Goal: Transaction & Acquisition: Obtain resource

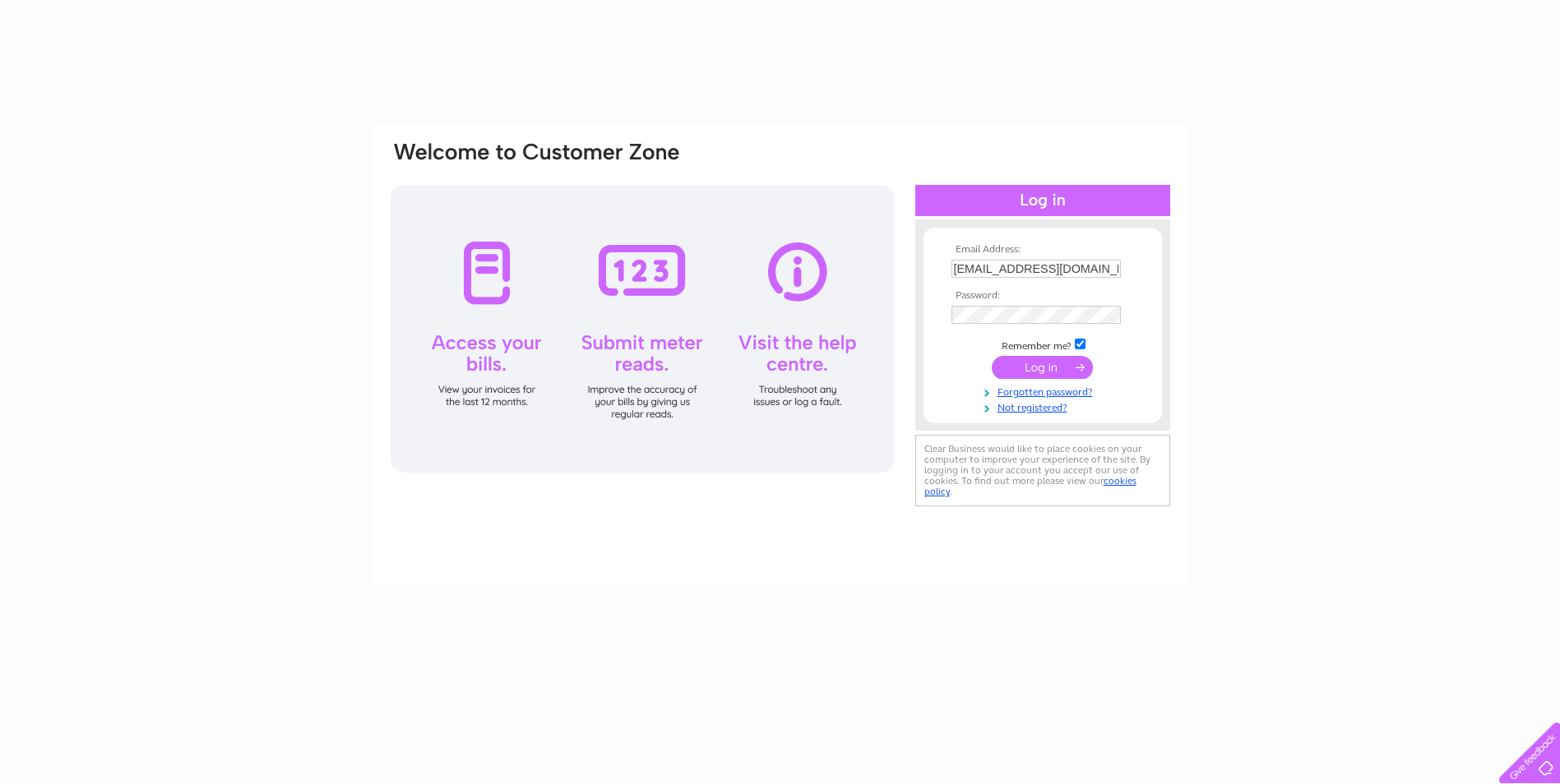
click at [1054, 365] on input "submit" at bounding box center [1042, 367] width 101 height 23
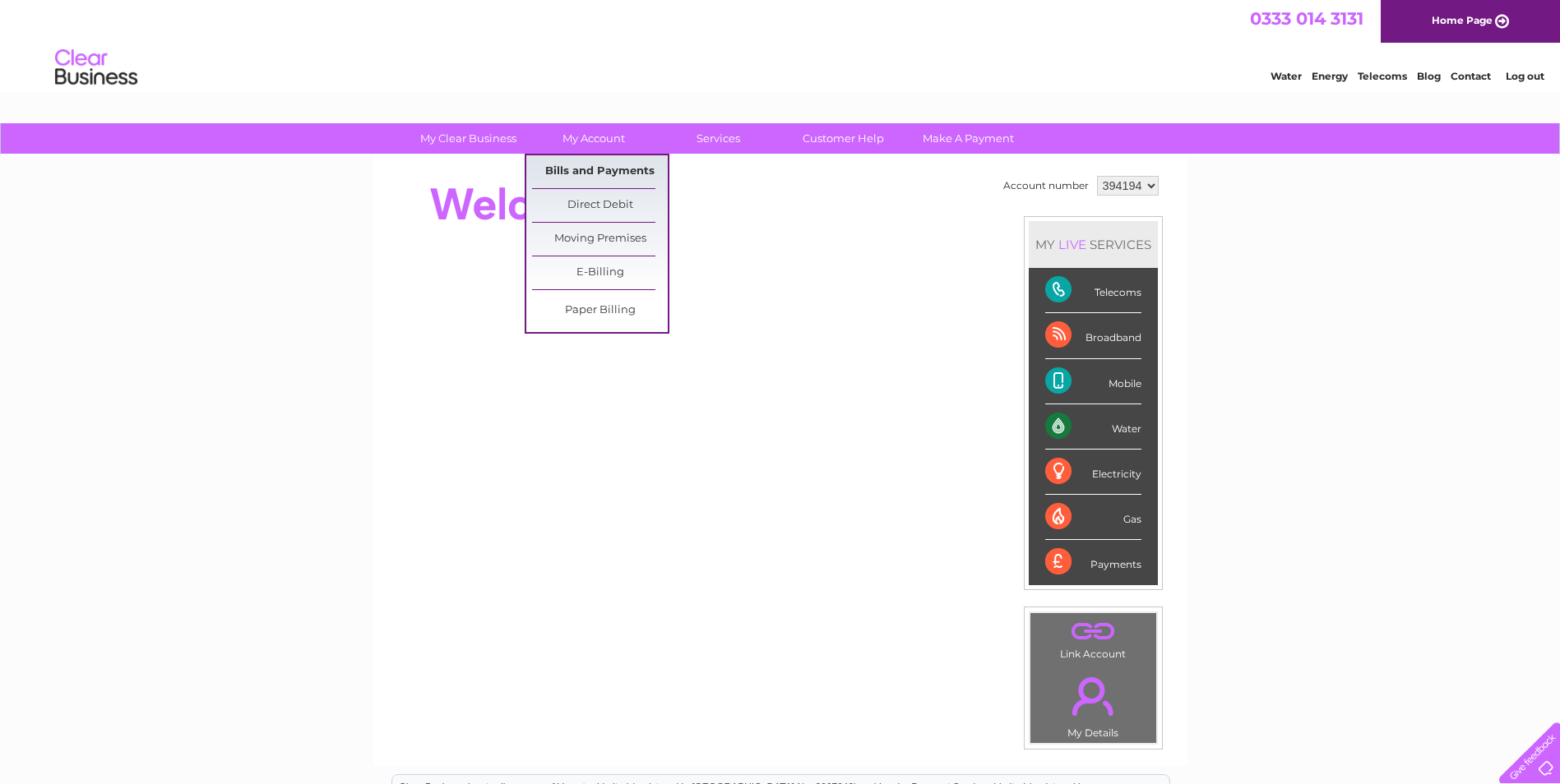
click at [569, 162] on link "Bills and Payments" at bounding box center [599, 172] width 135 height 33
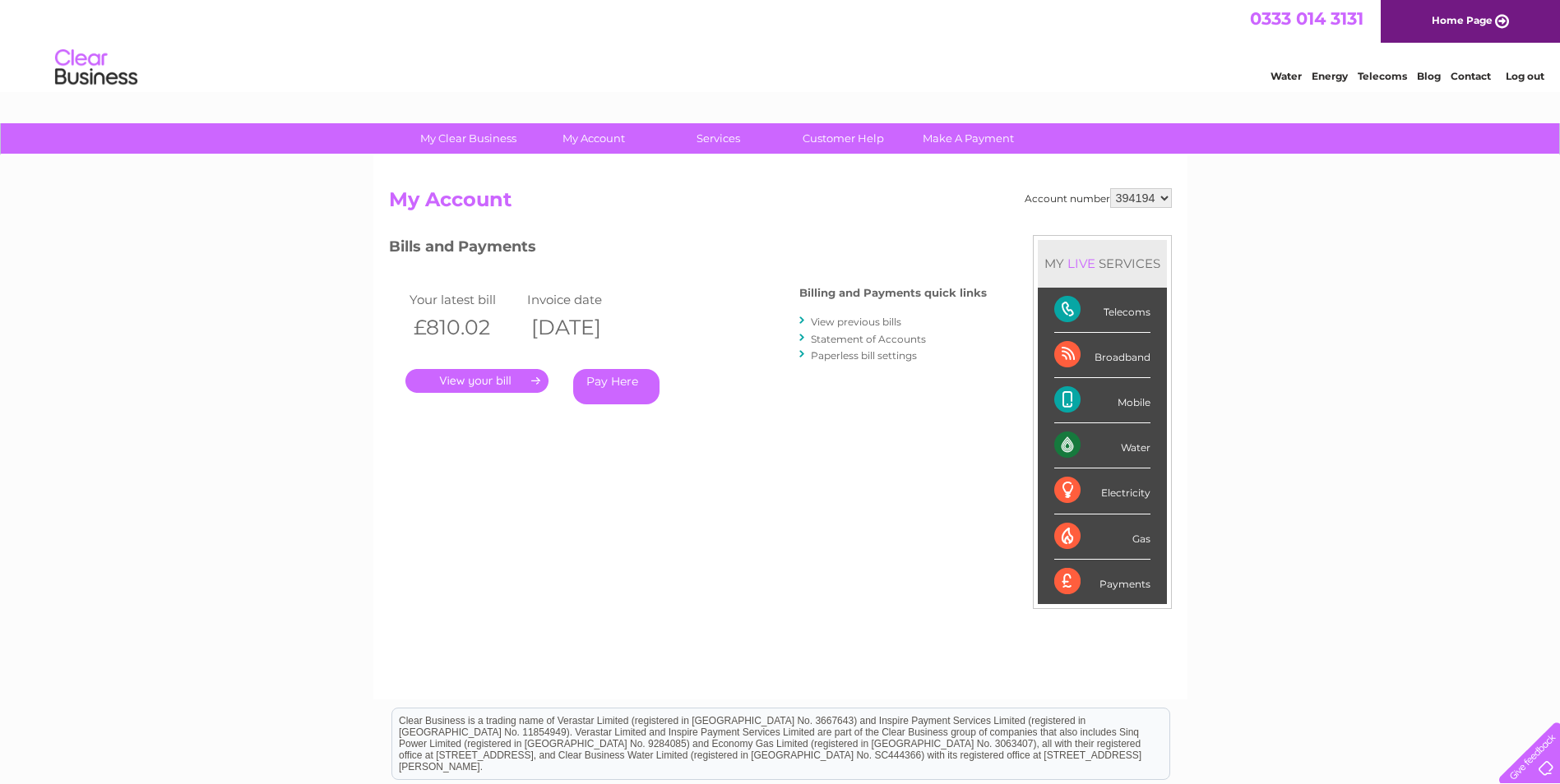
click at [503, 378] on link "." at bounding box center [476, 381] width 143 height 24
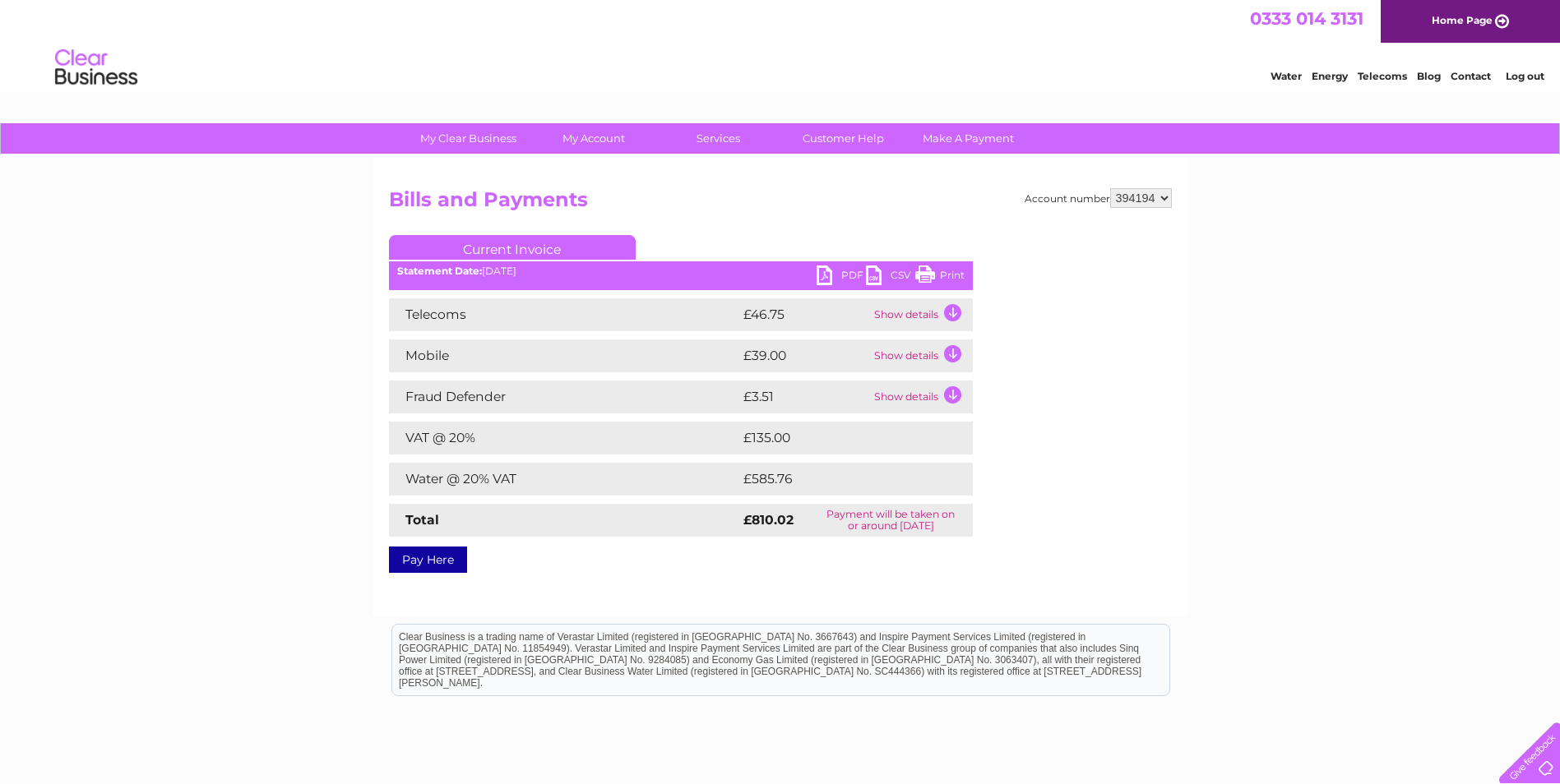
click at [843, 270] on link "PDF" at bounding box center [840, 278] width 49 height 24
click at [946, 311] on td "Show details" at bounding box center [921, 314] width 103 height 33
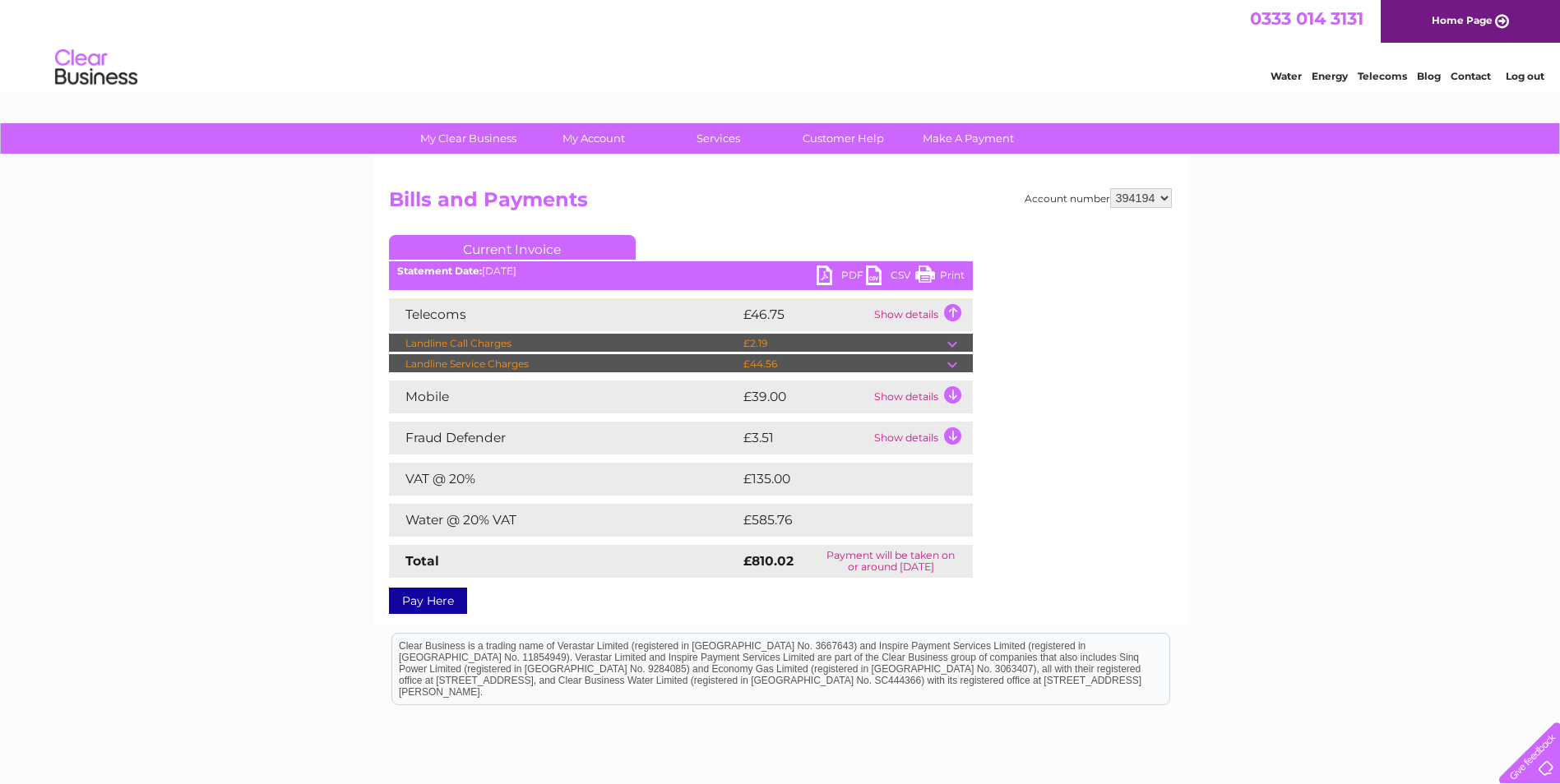
click at [953, 362] on td at bounding box center [959, 364] width 25 height 20
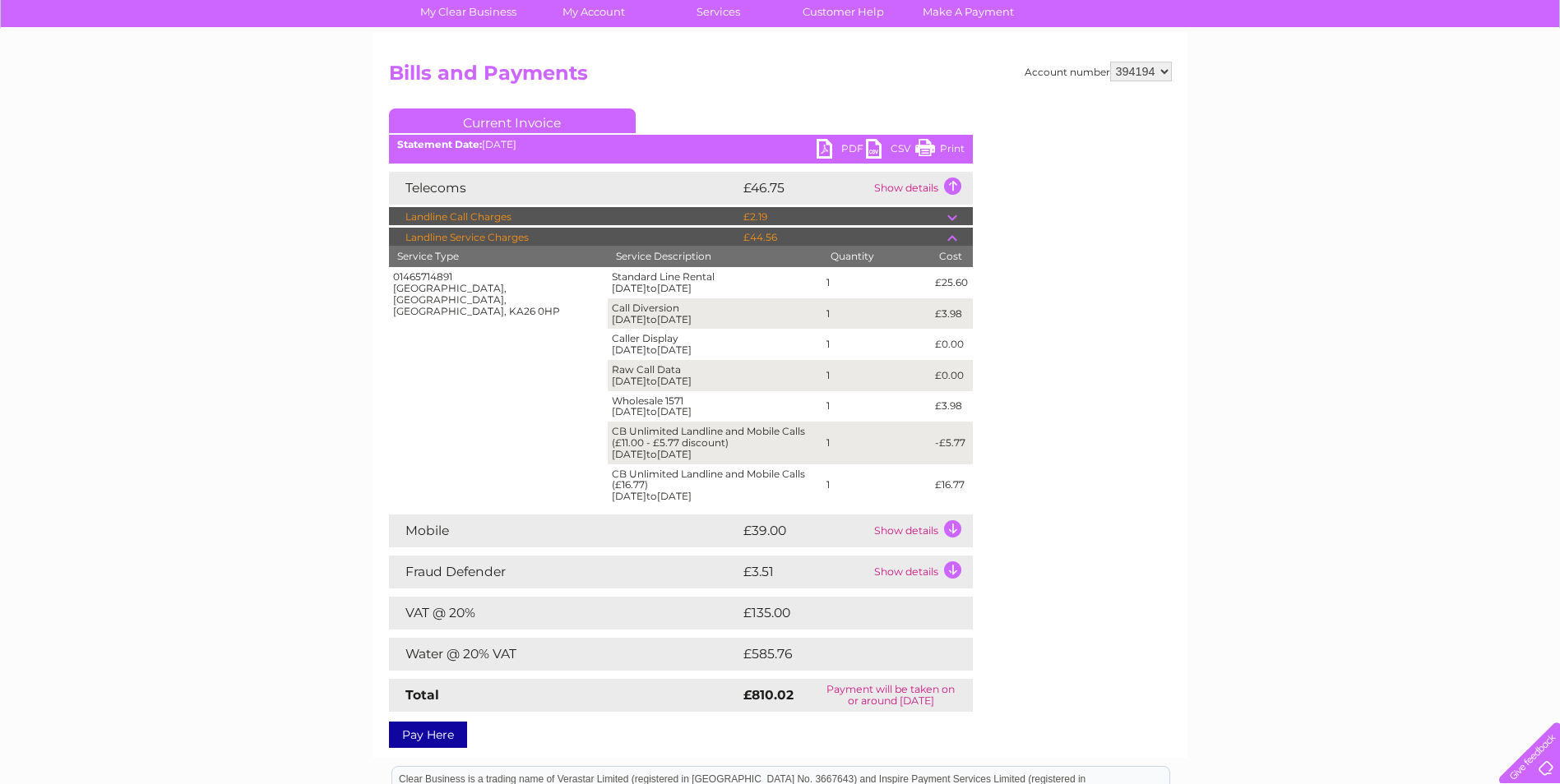
scroll to position [164, 0]
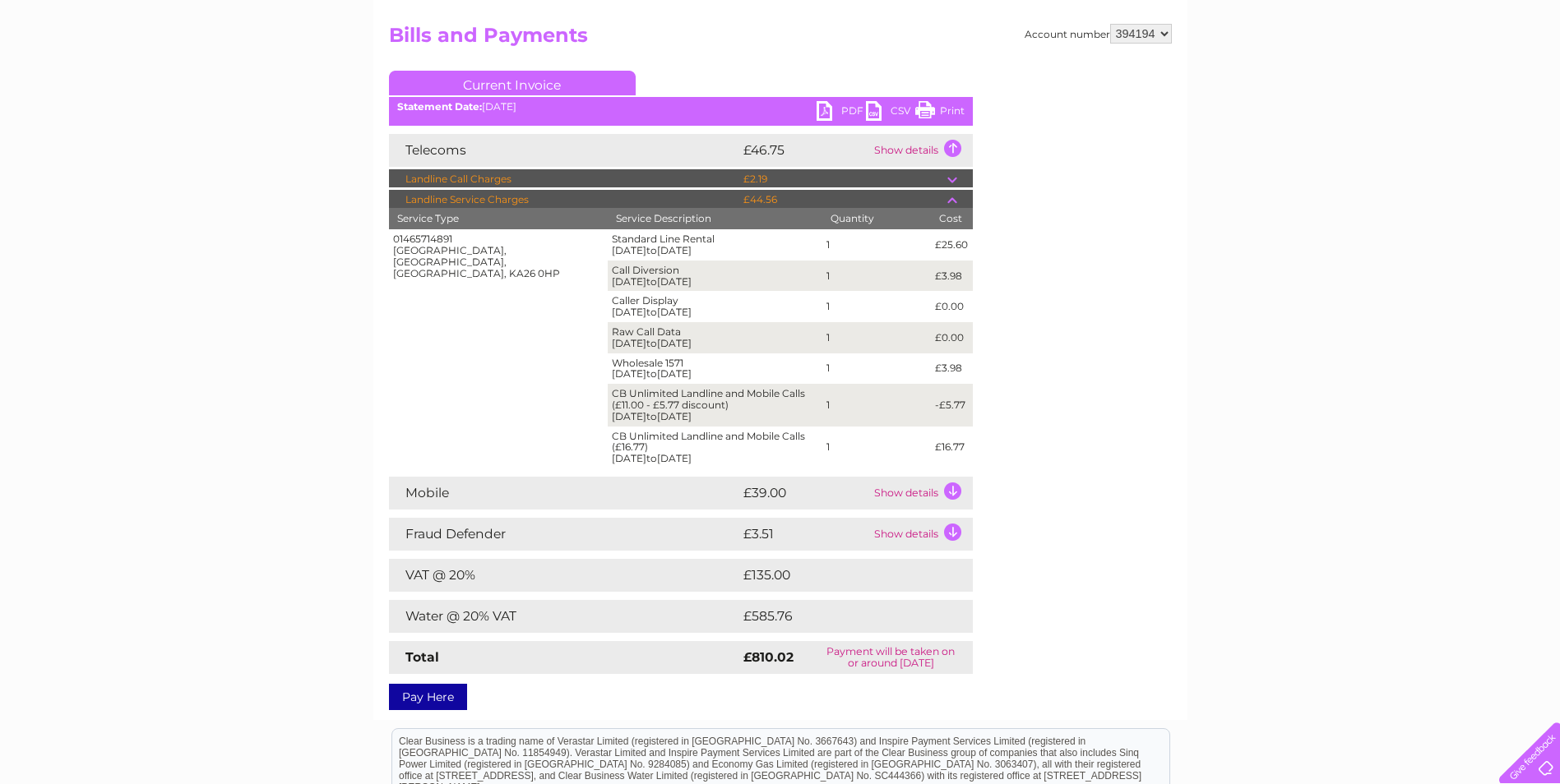
click at [946, 490] on td "Show details" at bounding box center [921, 492] width 103 height 33
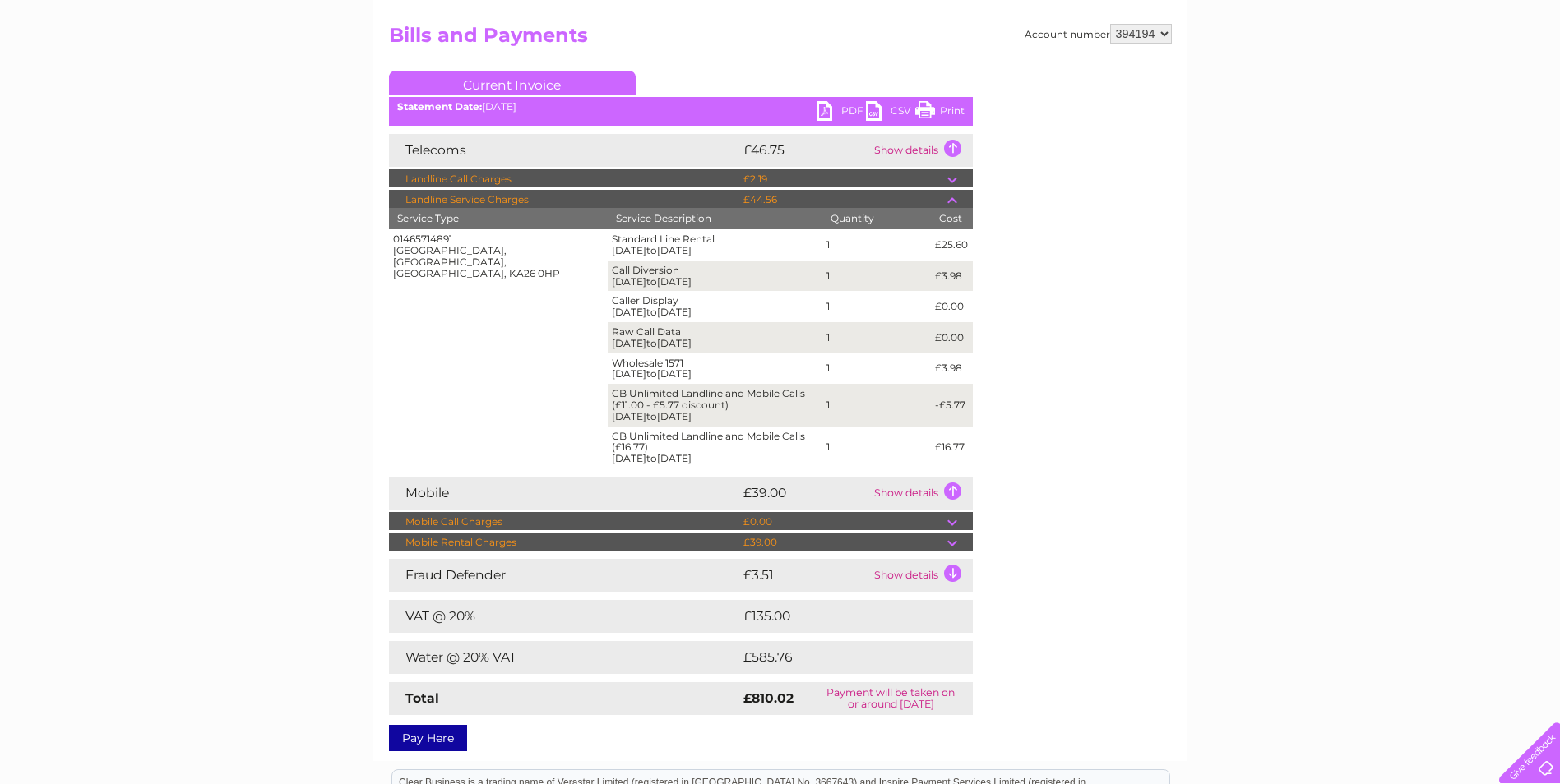
click at [956, 525] on td at bounding box center [959, 521] width 25 height 20
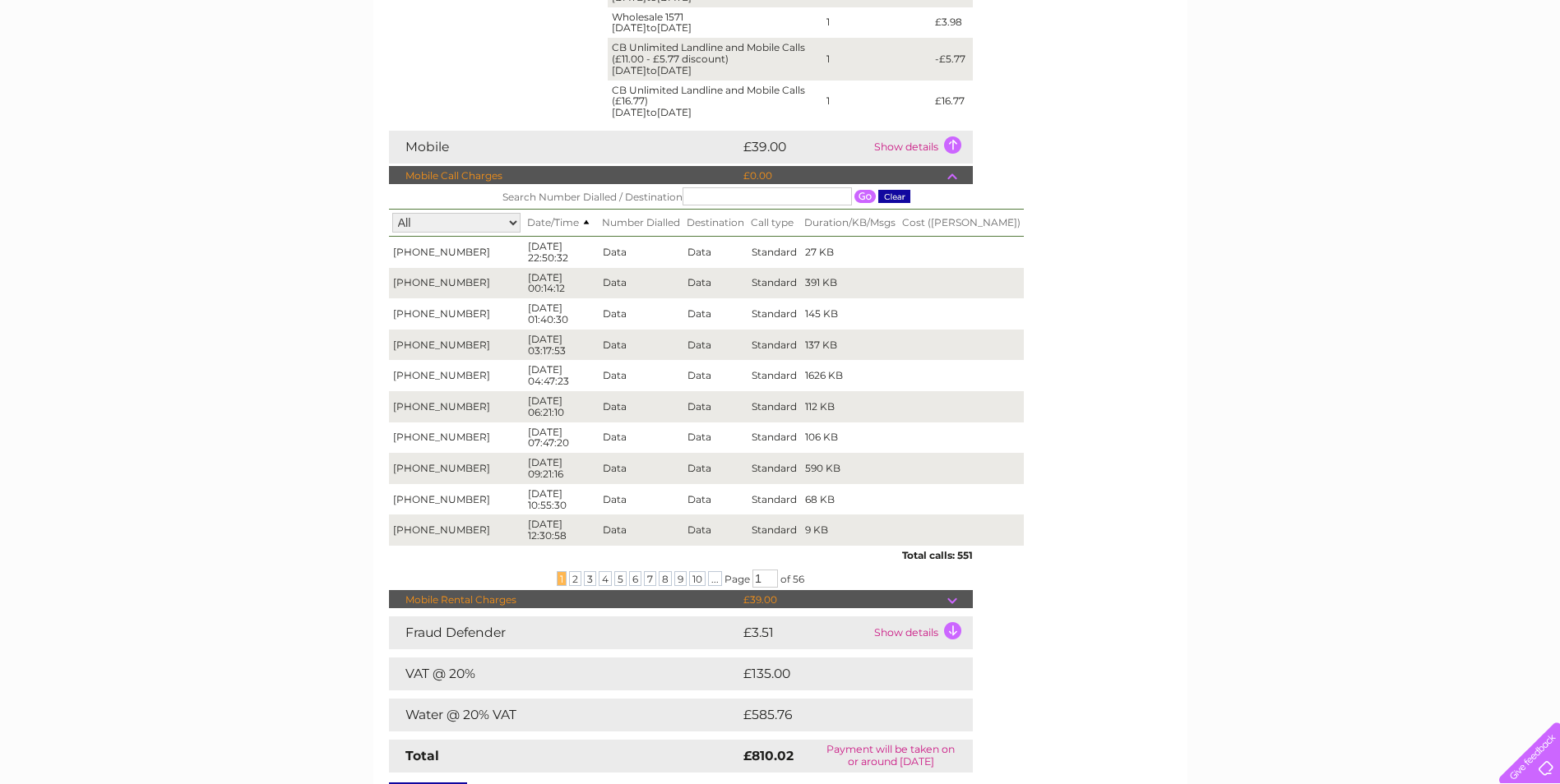
scroll to position [575, 0]
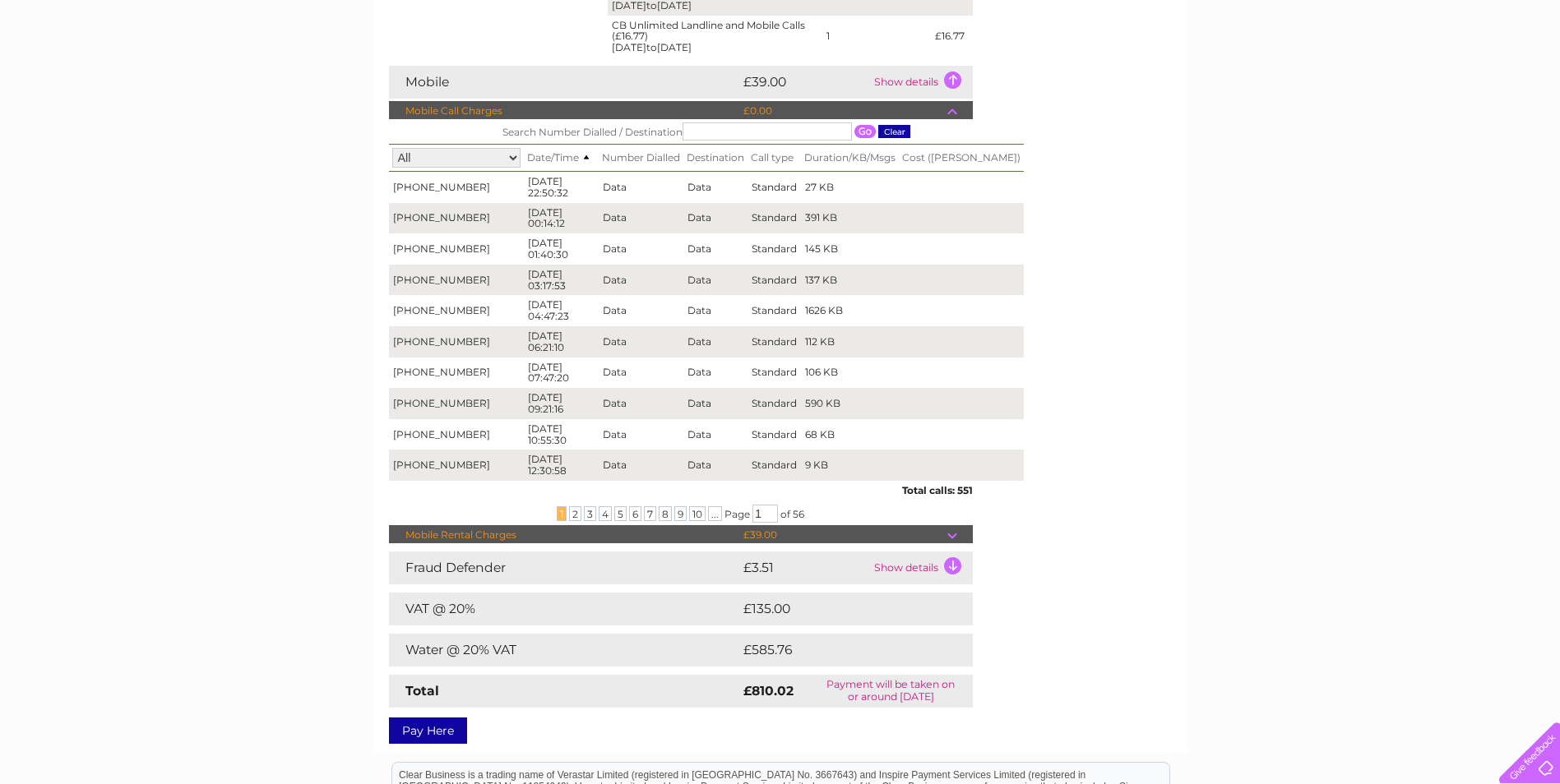
click at [950, 104] on td at bounding box center [959, 110] width 25 height 20
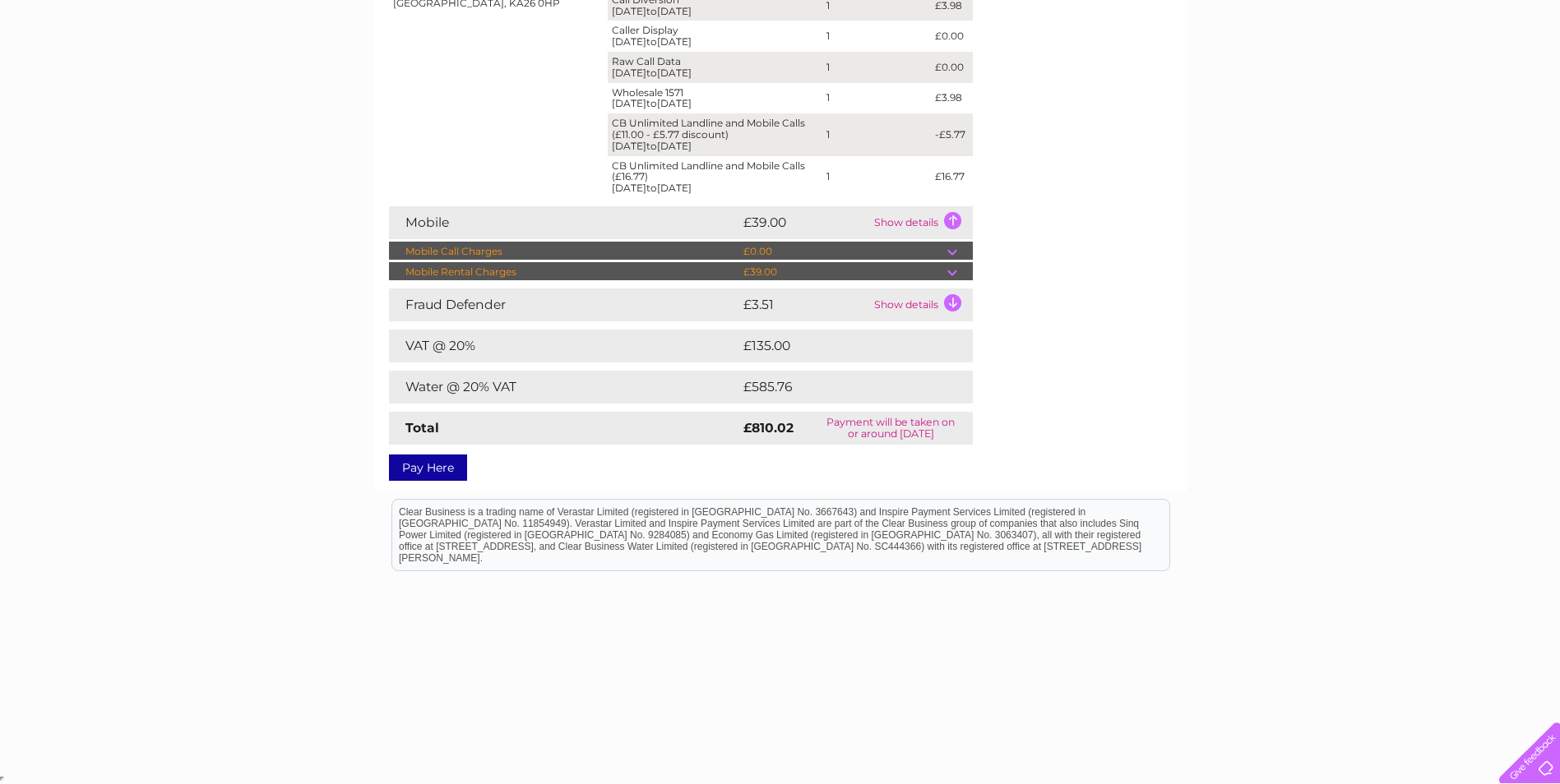
scroll to position [434, 0]
click at [948, 275] on td at bounding box center [959, 271] width 25 height 20
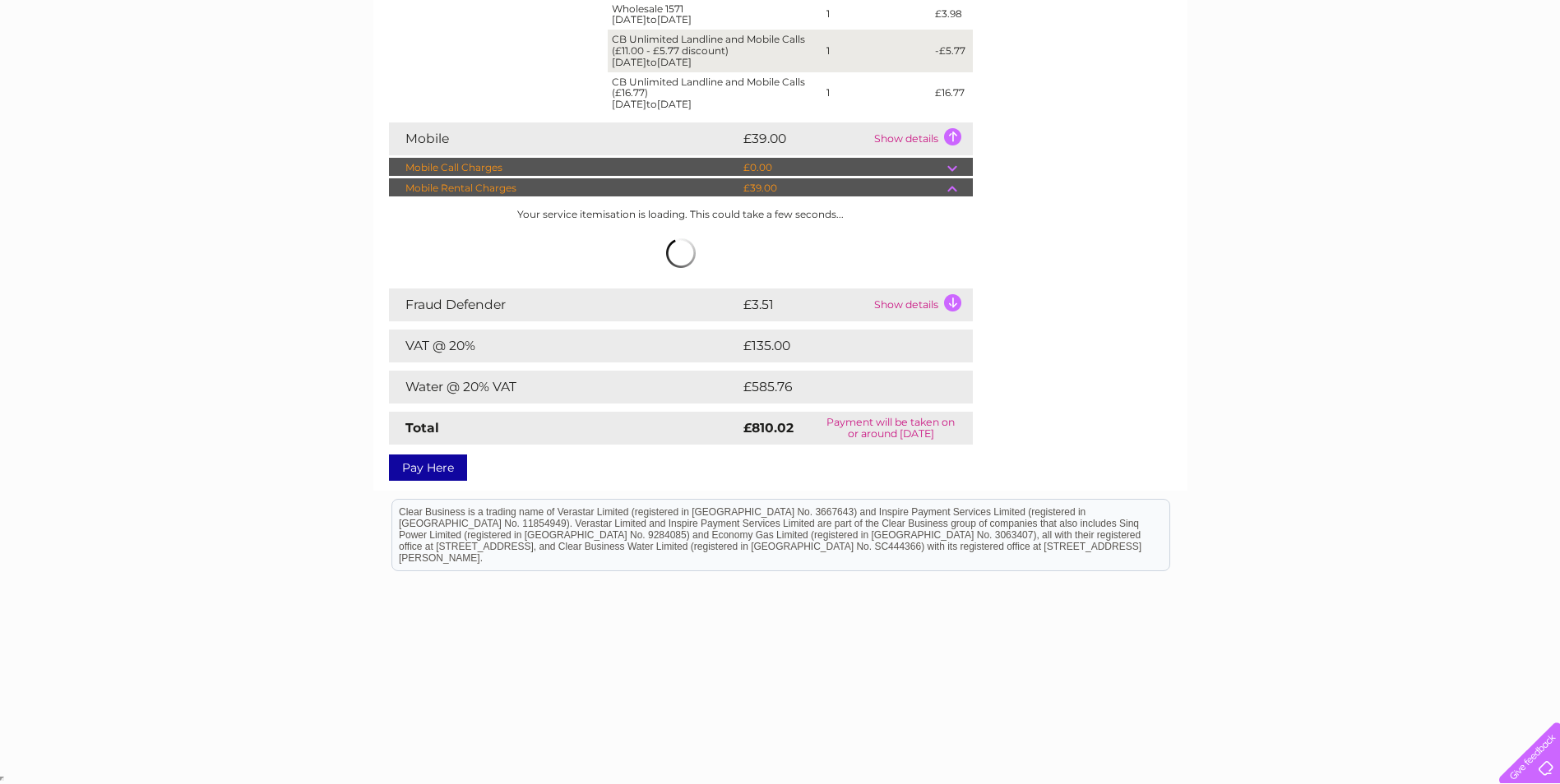
scroll to position [500, 0]
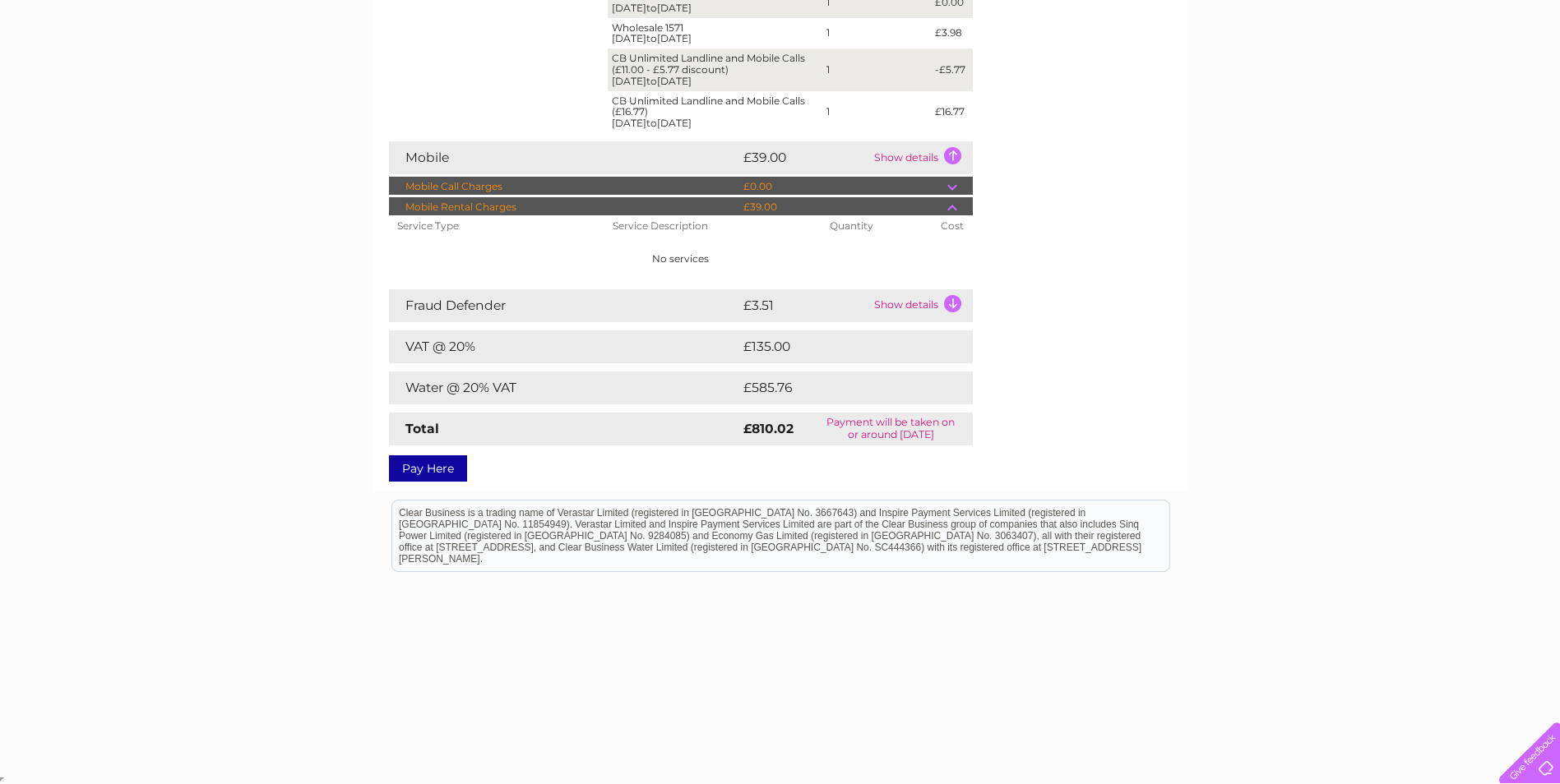
click at [955, 205] on td at bounding box center [959, 207] width 25 height 20
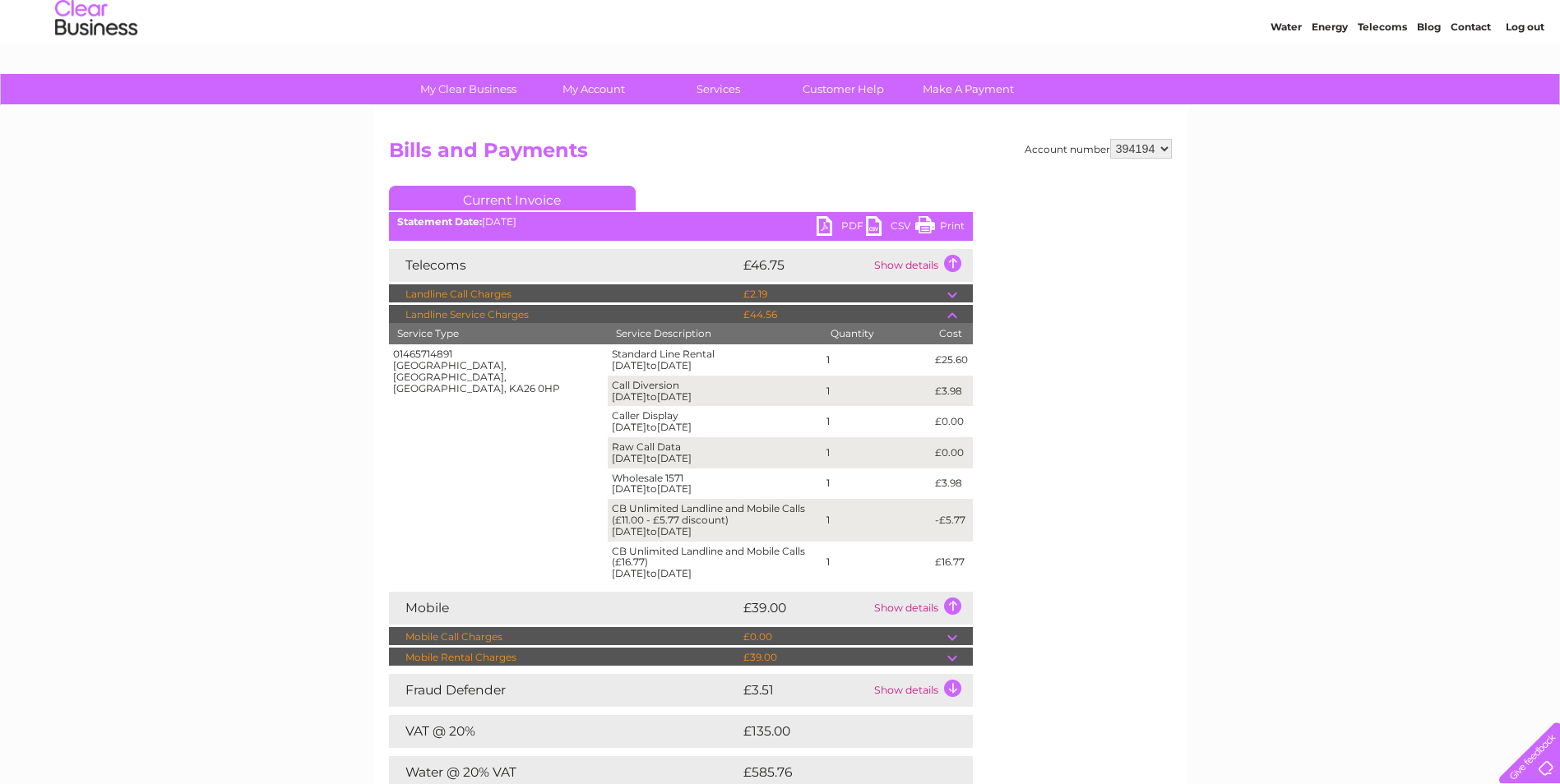
scroll to position [24, 0]
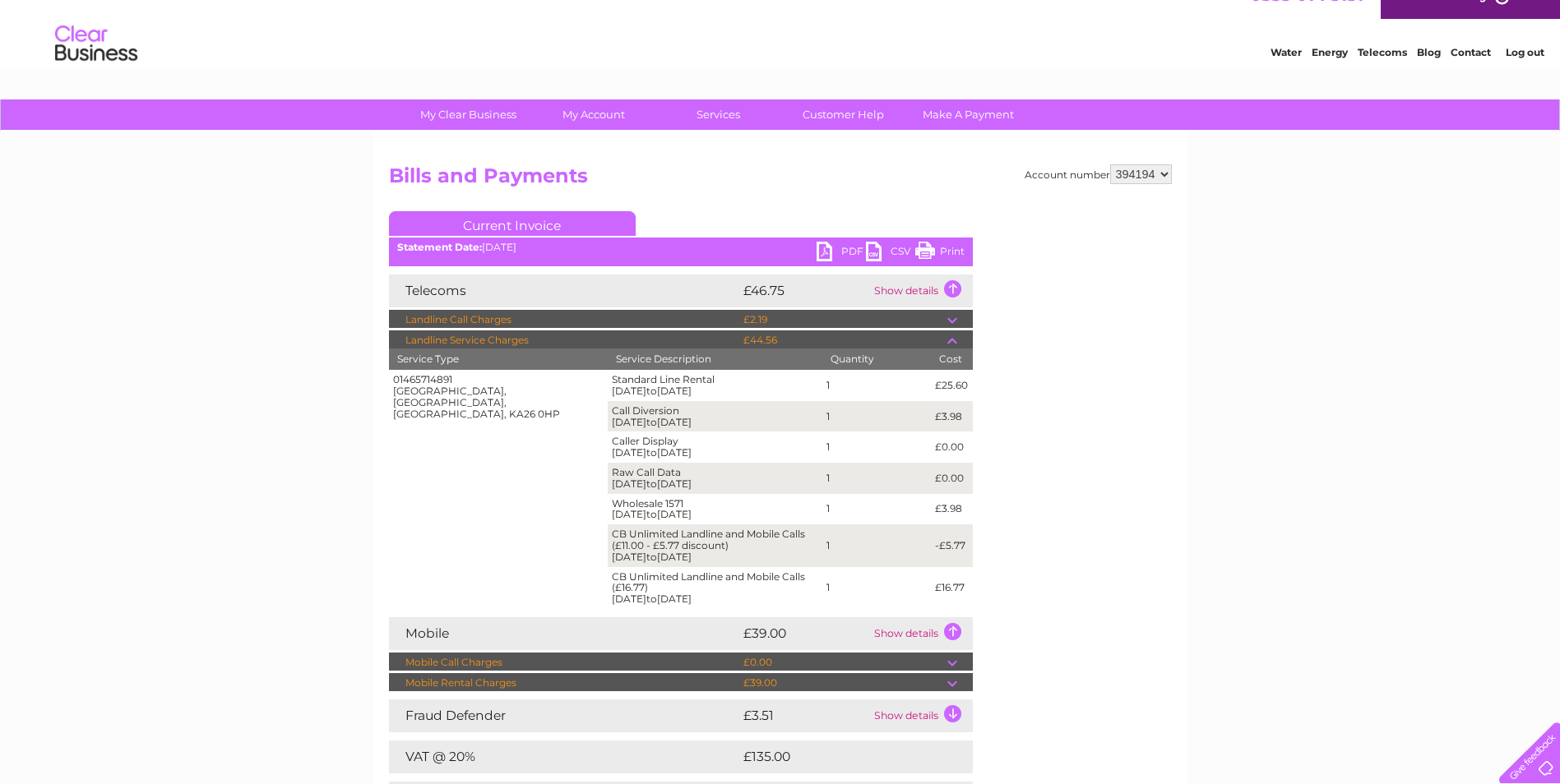
click at [954, 341] on td at bounding box center [959, 339] width 25 height 20
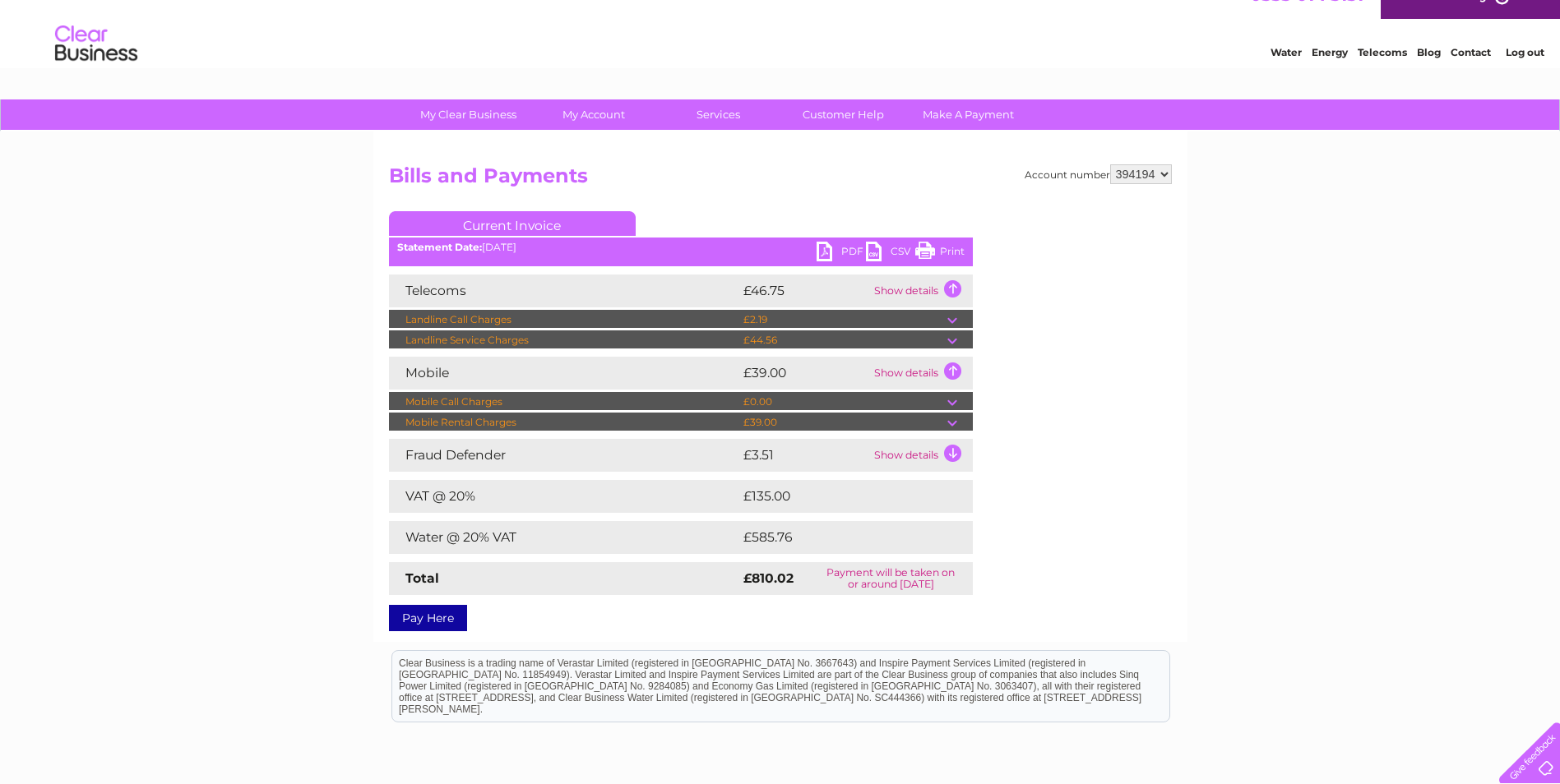
click at [953, 344] on td at bounding box center [959, 339] width 25 height 20
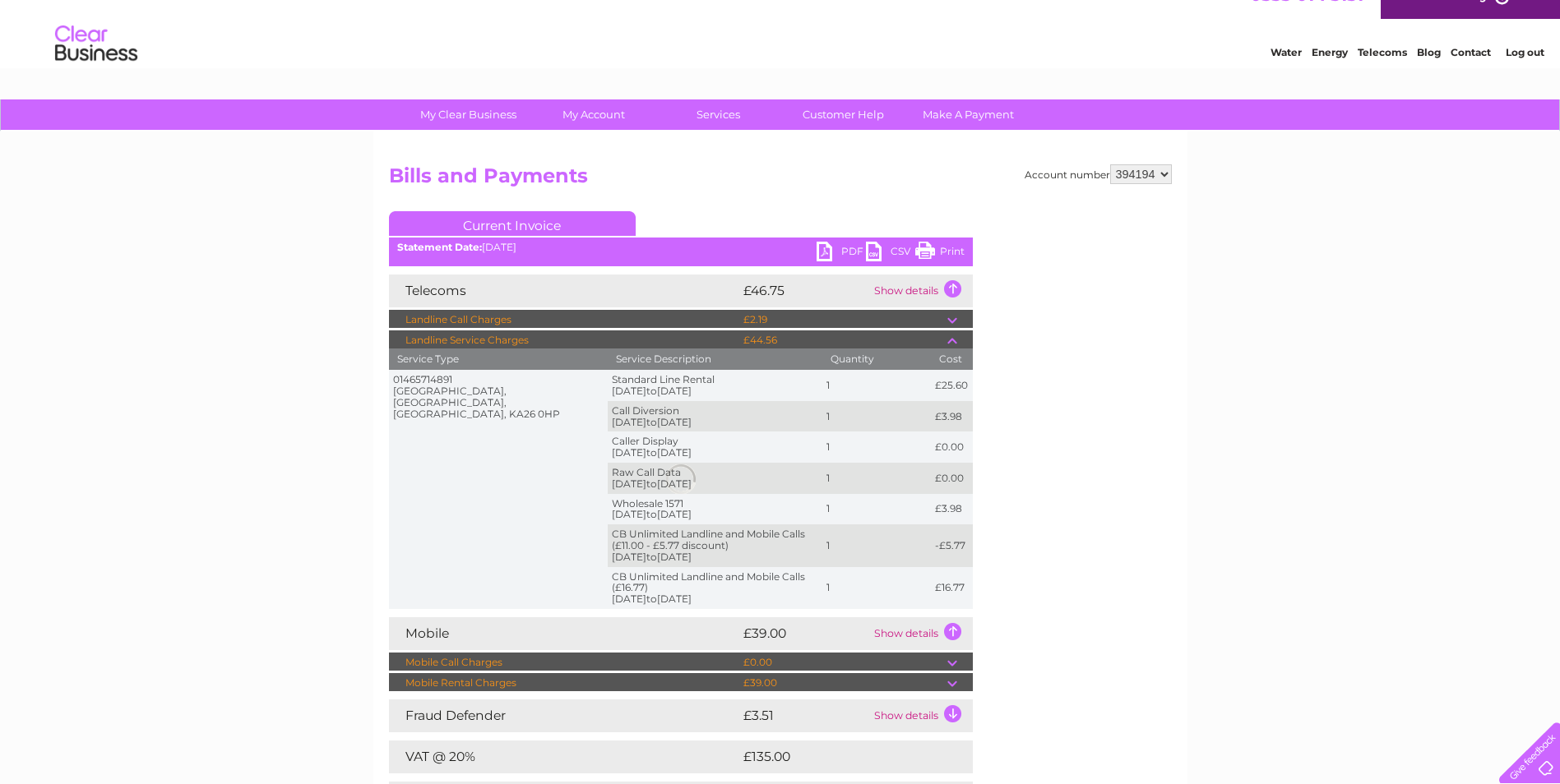
click at [953, 344] on td at bounding box center [959, 339] width 25 height 20
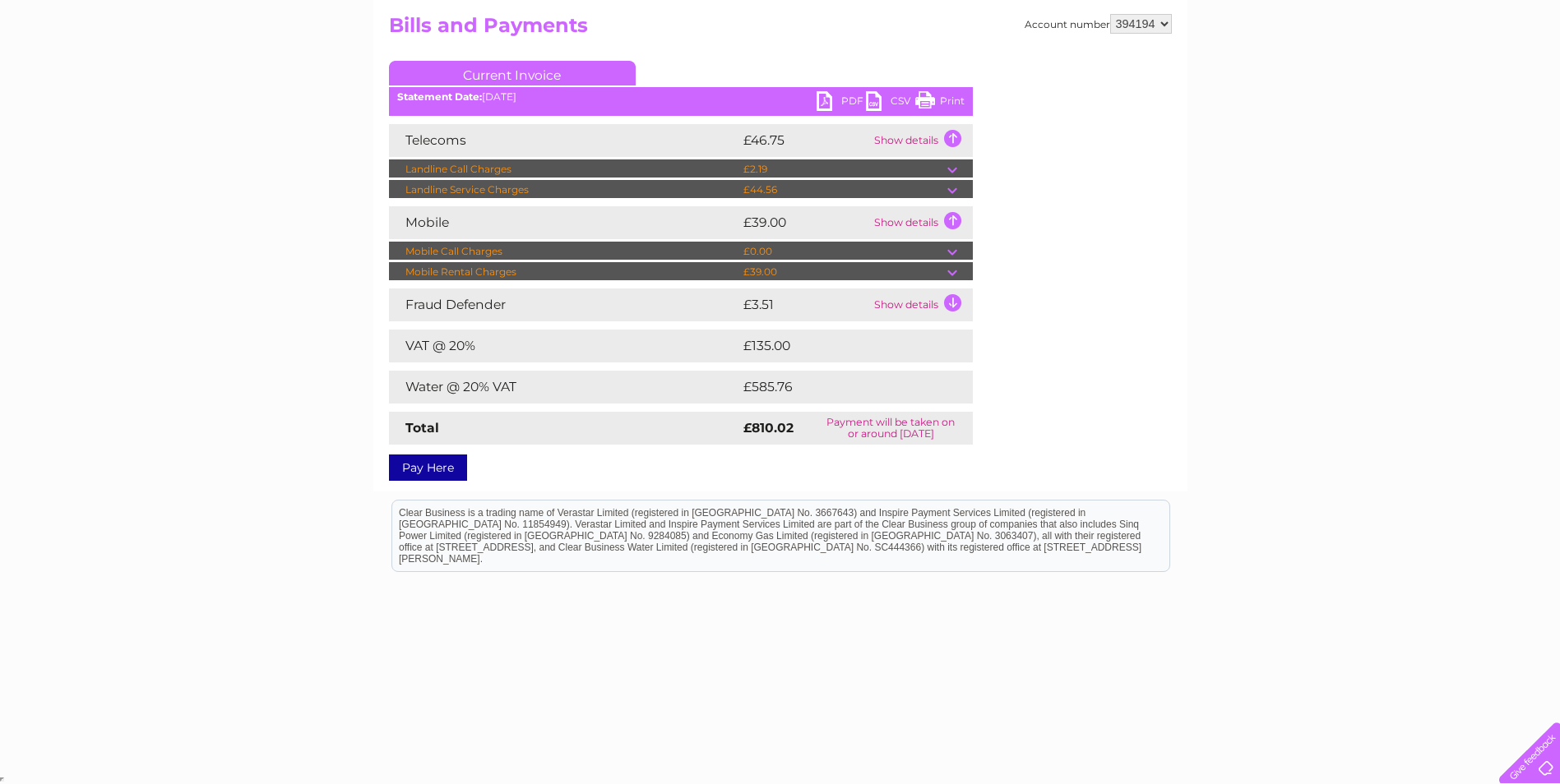
scroll to position [0, 0]
